Goal: Transaction & Acquisition: Book appointment/travel/reservation

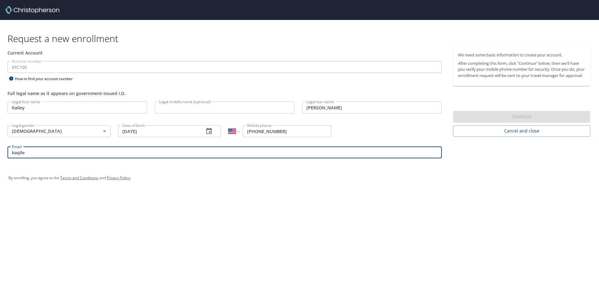
select select "US"
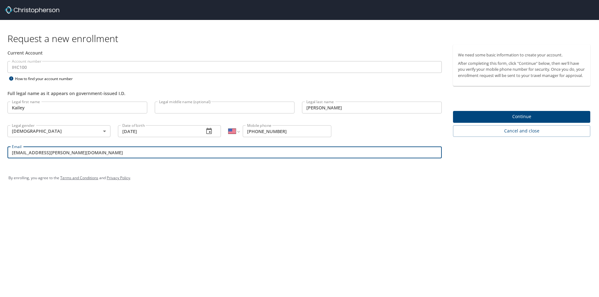
type input "kailey.miller@selecthealth.org"
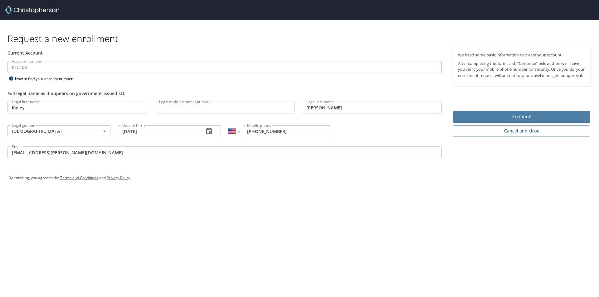
click at [516, 121] on span "Continue" at bounding box center [521, 117] width 127 height 8
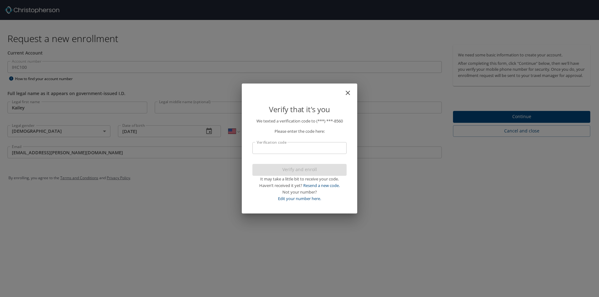
click at [281, 145] on input "Verification code" at bounding box center [299, 148] width 94 height 12
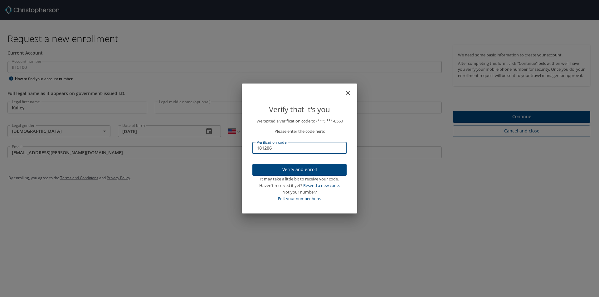
type input "181206"
click at [299, 167] on span "Verify and enroll" at bounding box center [299, 170] width 84 height 8
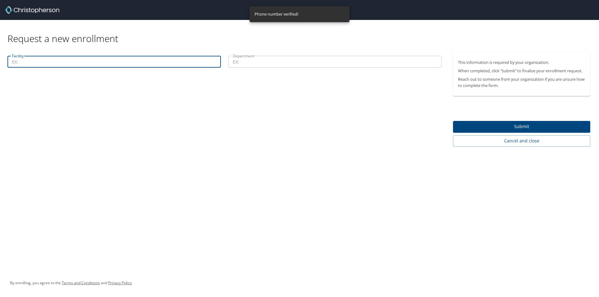
click at [154, 66] on input "Facility" at bounding box center [113, 62] width 213 height 12
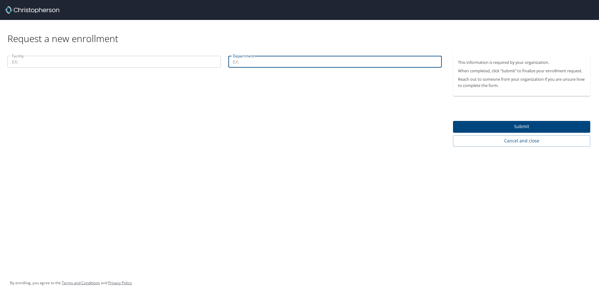
click at [345, 62] on input "Department" at bounding box center [334, 62] width 213 height 12
click at [115, 66] on input "Facility" at bounding box center [113, 62] width 213 height 12
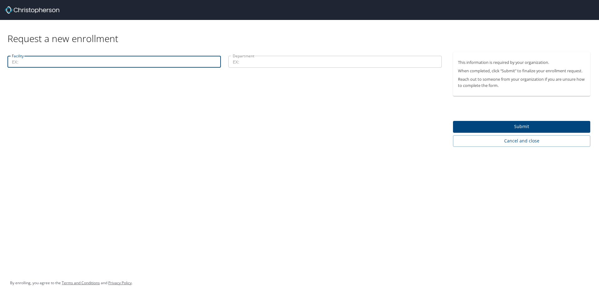
type input "D"
type input "Select Health"
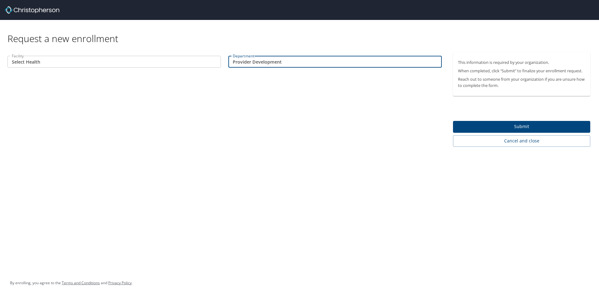
type input "Provider Development"
click at [541, 123] on span "Submit" at bounding box center [521, 127] width 127 height 8
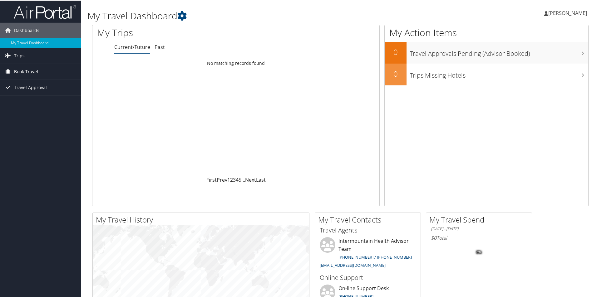
click at [41, 73] on link "Book Travel" at bounding box center [40, 71] width 81 height 16
click at [33, 85] on link "Agent Booking Request" at bounding box center [40, 83] width 81 height 9
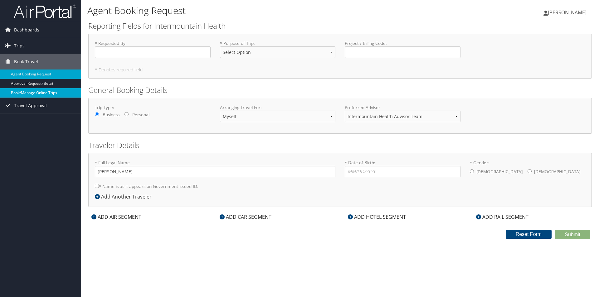
click at [17, 94] on link "Book/Manage Online Trips" at bounding box center [40, 92] width 81 height 9
drag, startPoint x: 31, startPoint y: 17, endPoint x: 30, endPoint y: 20, distance: 3.2
click at [31, 17] on img at bounding box center [45, 11] width 62 height 15
click at [22, 30] on span "Dashboards" at bounding box center [26, 30] width 25 height 16
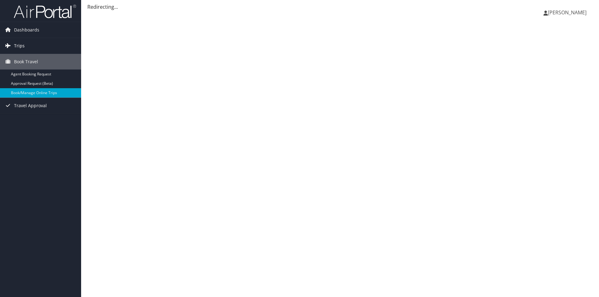
click at [26, 48] on link "Trips" at bounding box center [40, 46] width 81 height 16
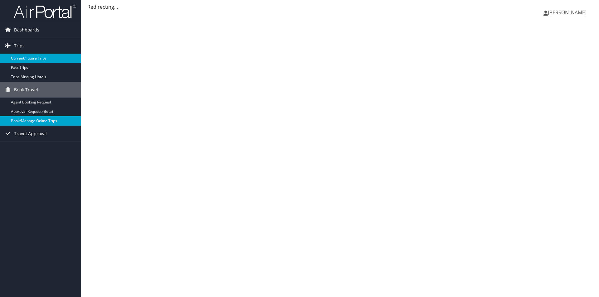
click at [38, 59] on link "Current/Future Trips" at bounding box center [40, 58] width 81 height 9
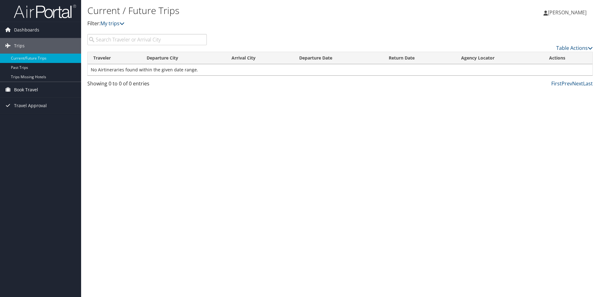
click at [32, 87] on span "Book Travel" at bounding box center [26, 90] width 24 height 16
click at [30, 76] on link "Trips Missing Hotels" at bounding box center [40, 76] width 81 height 9
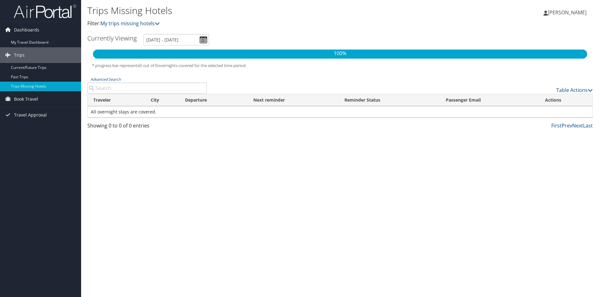
click at [136, 88] on input "Advanced Search" at bounding box center [147, 88] width 120 height 11
click at [32, 98] on span "Book Travel" at bounding box center [26, 99] width 24 height 16
click at [33, 129] on link "Book/Manage Online Trips" at bounding box center [40, 130] width 81 height 9
click at [32, 131] on link "Book/Manage Online Trips" at bounding box center [40, 130] width 81 height 9
click at [21, 32] on span "Dashboards" at bounding box center [26, 30] width 25 height 16
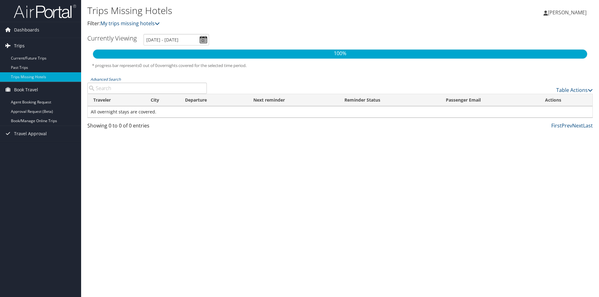
click at [20, 46] on span "Trips" at bounding box center [19, 46] width 11 height 16
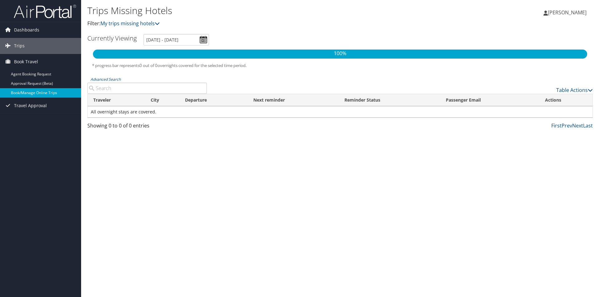
click at [38, 93] on link "Book/Manage Online Trips" at bounding box center [40, 92] width 81 height 9
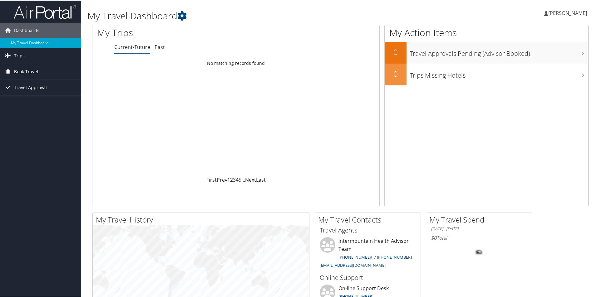
click at [24, 70] on span "Book Travel" at bounding box center [26, 71] width 24 height 16
click at [33, 98] on link "Book/Manage Online Trips" at bounding box center [40, 102] width 81 height 9
